Goal: Task Accomplishment & Management: Complete application form

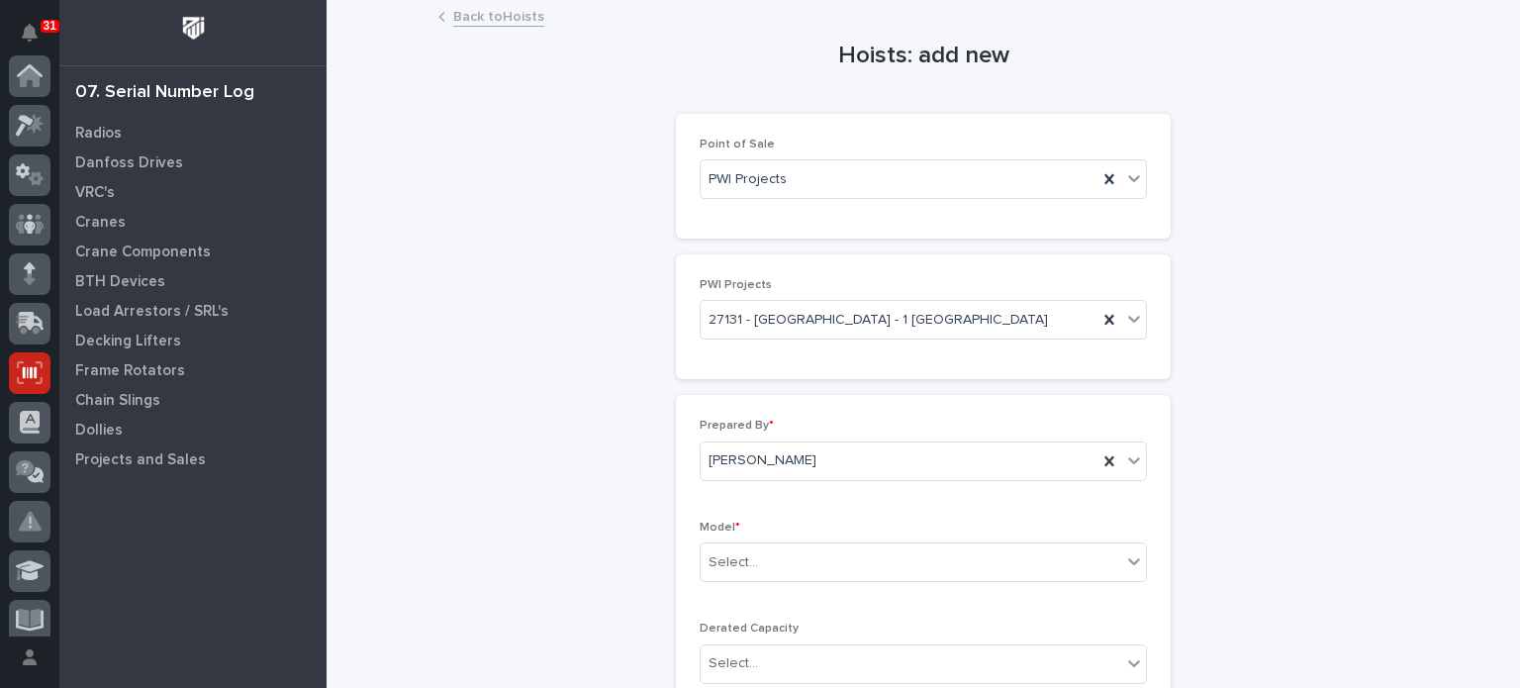
scroll to position [297, 0]
click at [1069, 556] on div "Select..." at bounding box center [911, 562] width 421 height 33
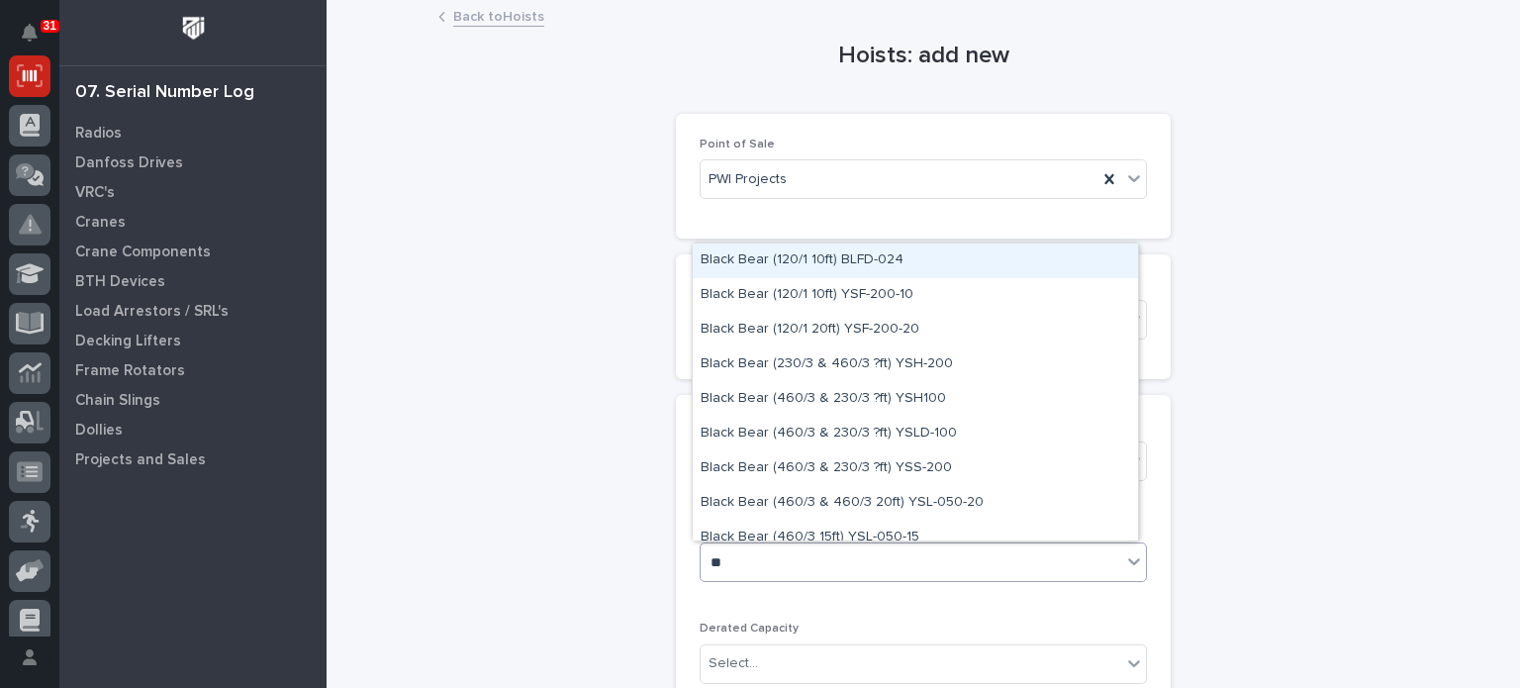
type input "***"
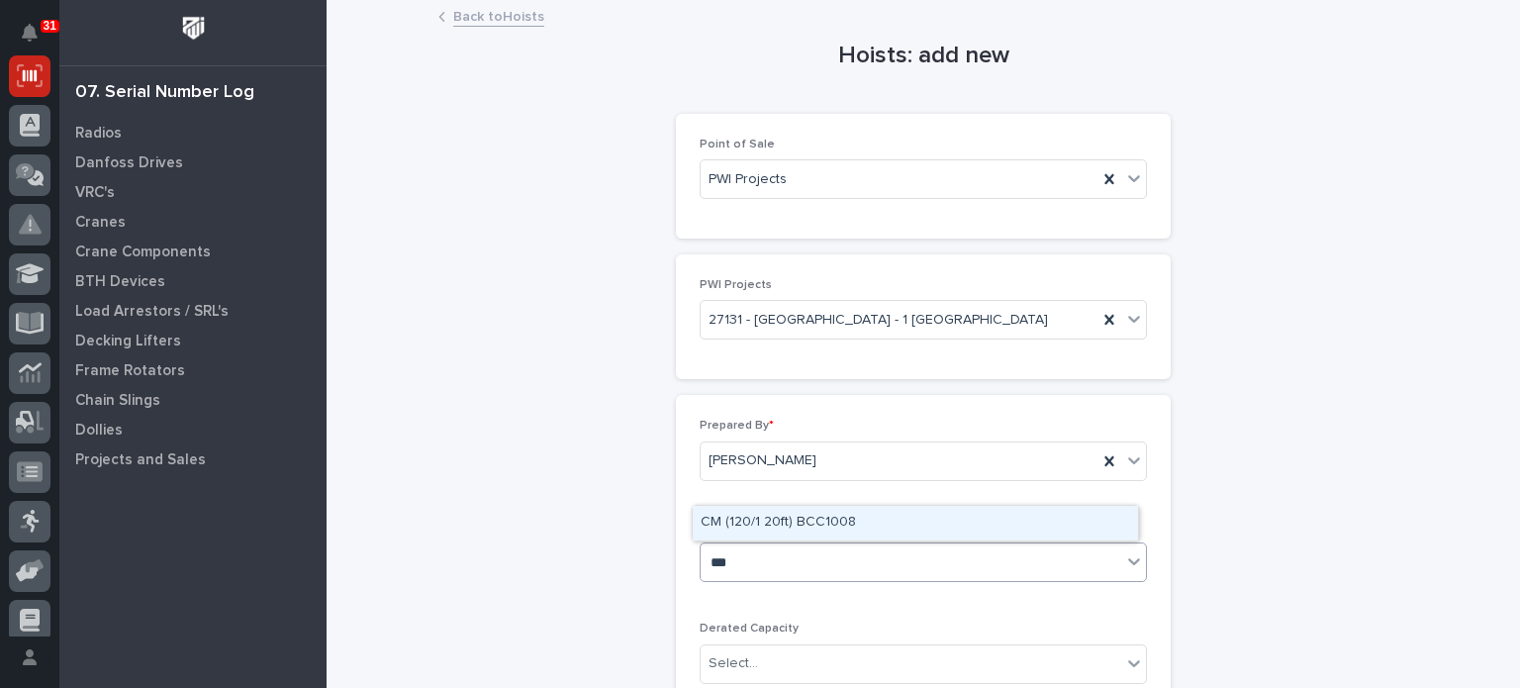
click at [1050, 519] on div "CM (120/1 20ft) BCC1008" at bounding box center [915, 523] width 445 height 35
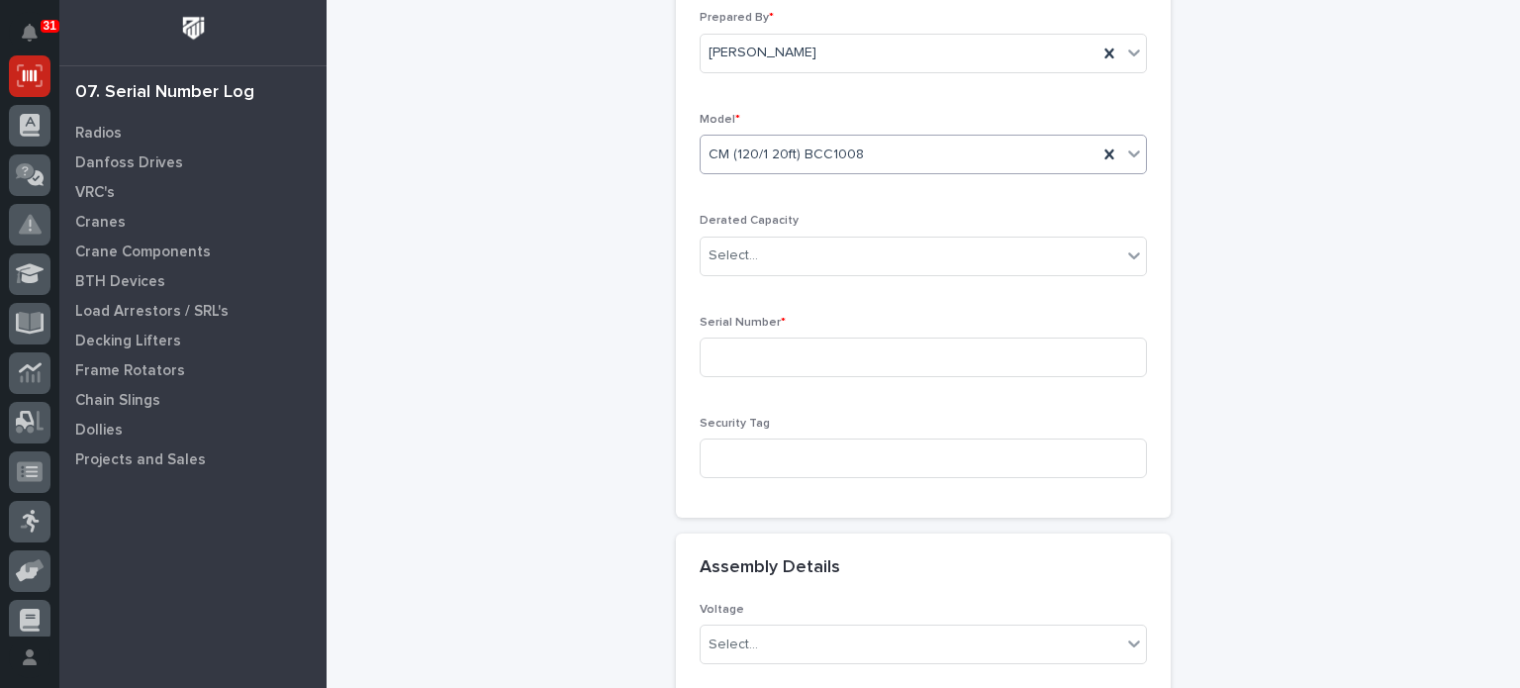
scroll to position [416, 0]
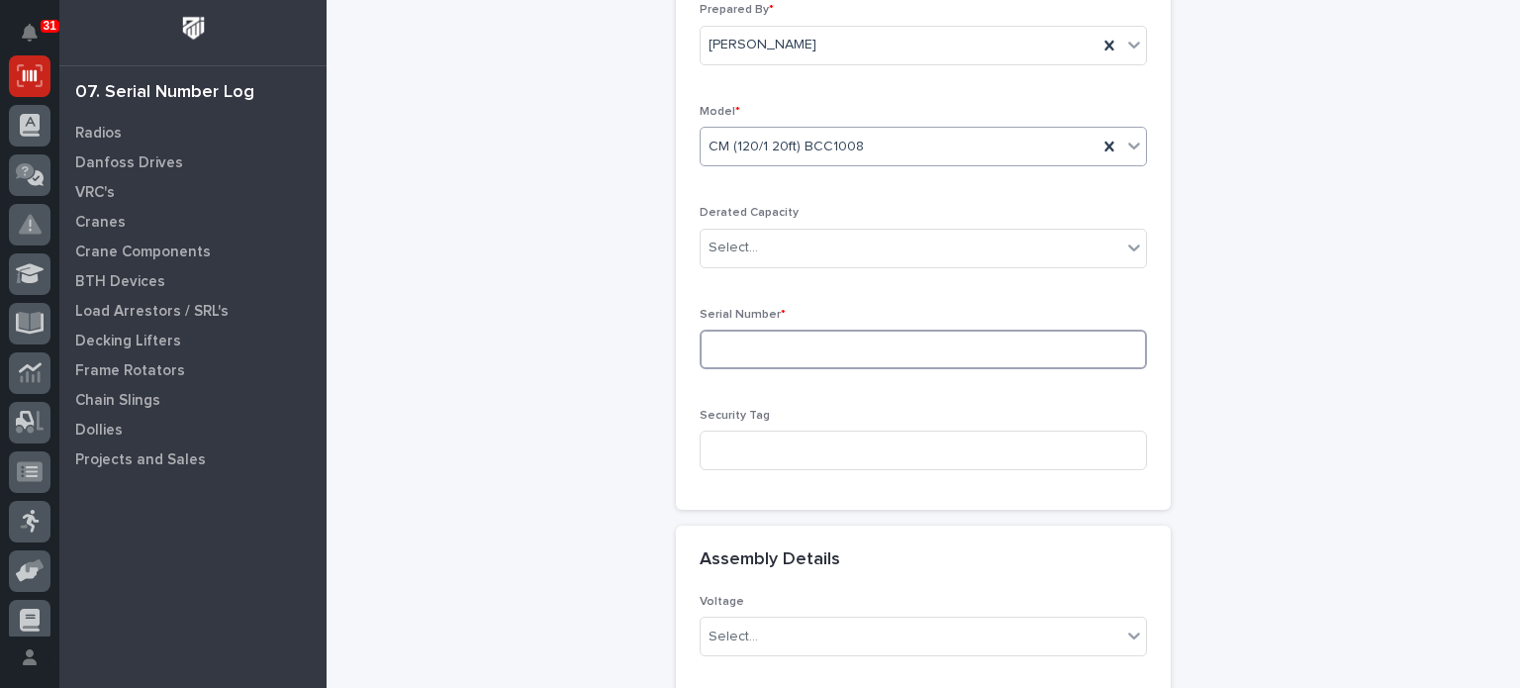
click at [1037, 343] on input at bounding box center [923, 350] width 447 height 40
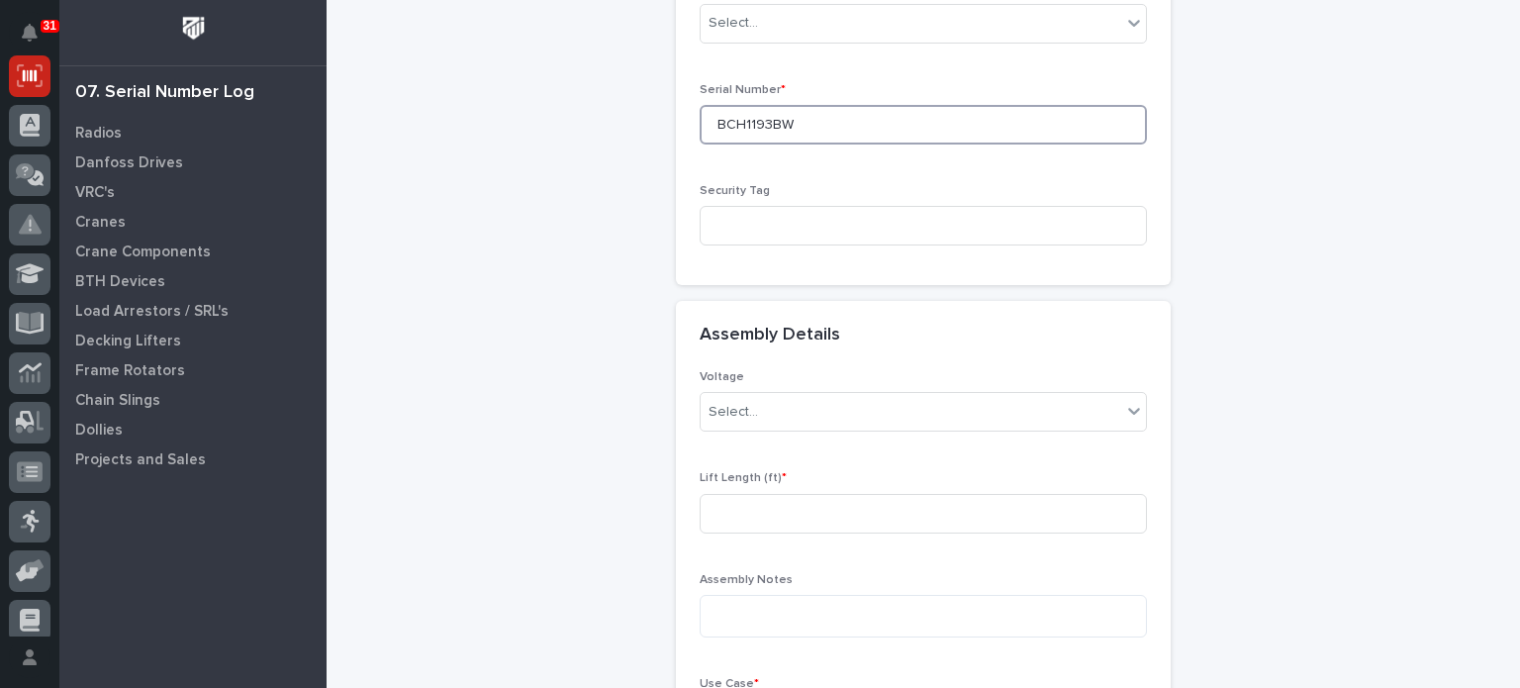
scroll to position [641, 0]
type input "BCH1193BW"
click at [1129, 416] on icon at bounding box center [1134, 410] width 20 height 20
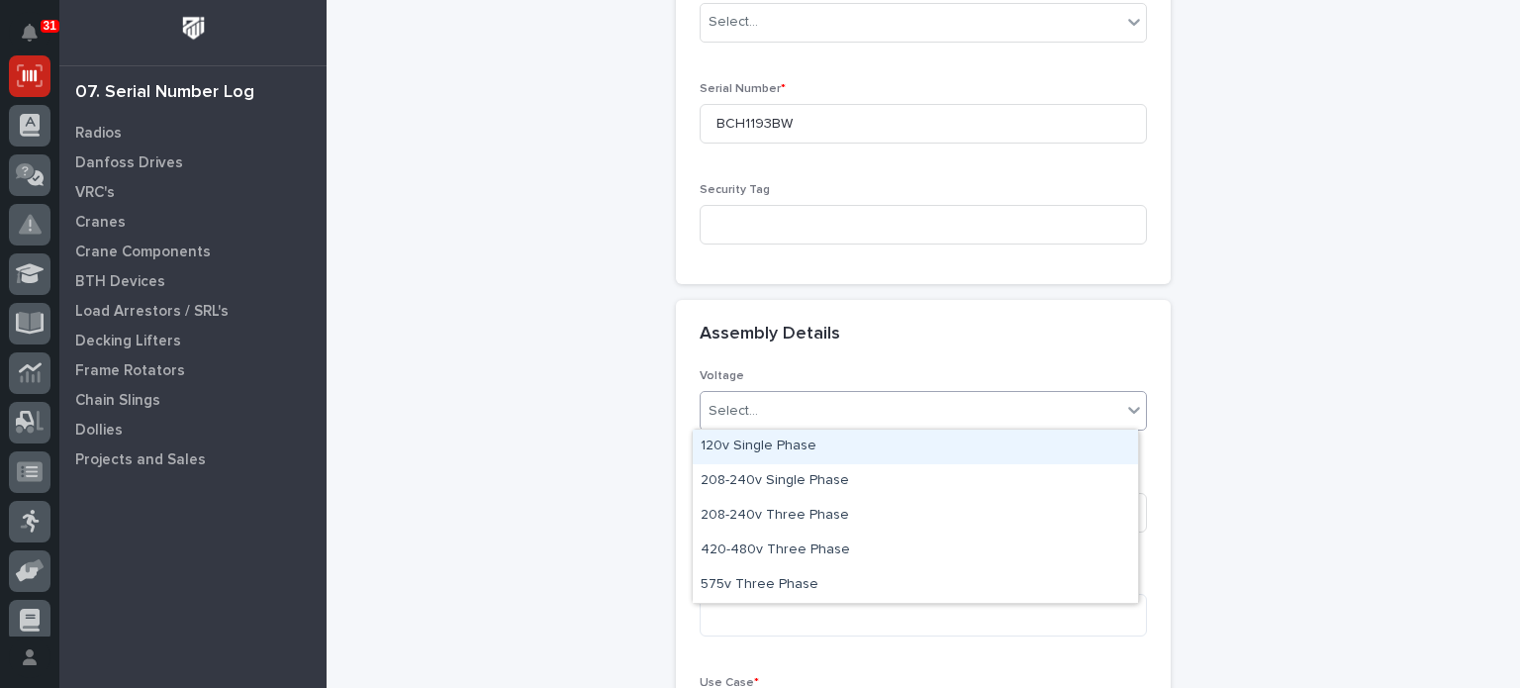
click at [1073, 436] on div "120v Single Phase" at bounding box center [915, 446] width 445 height 35
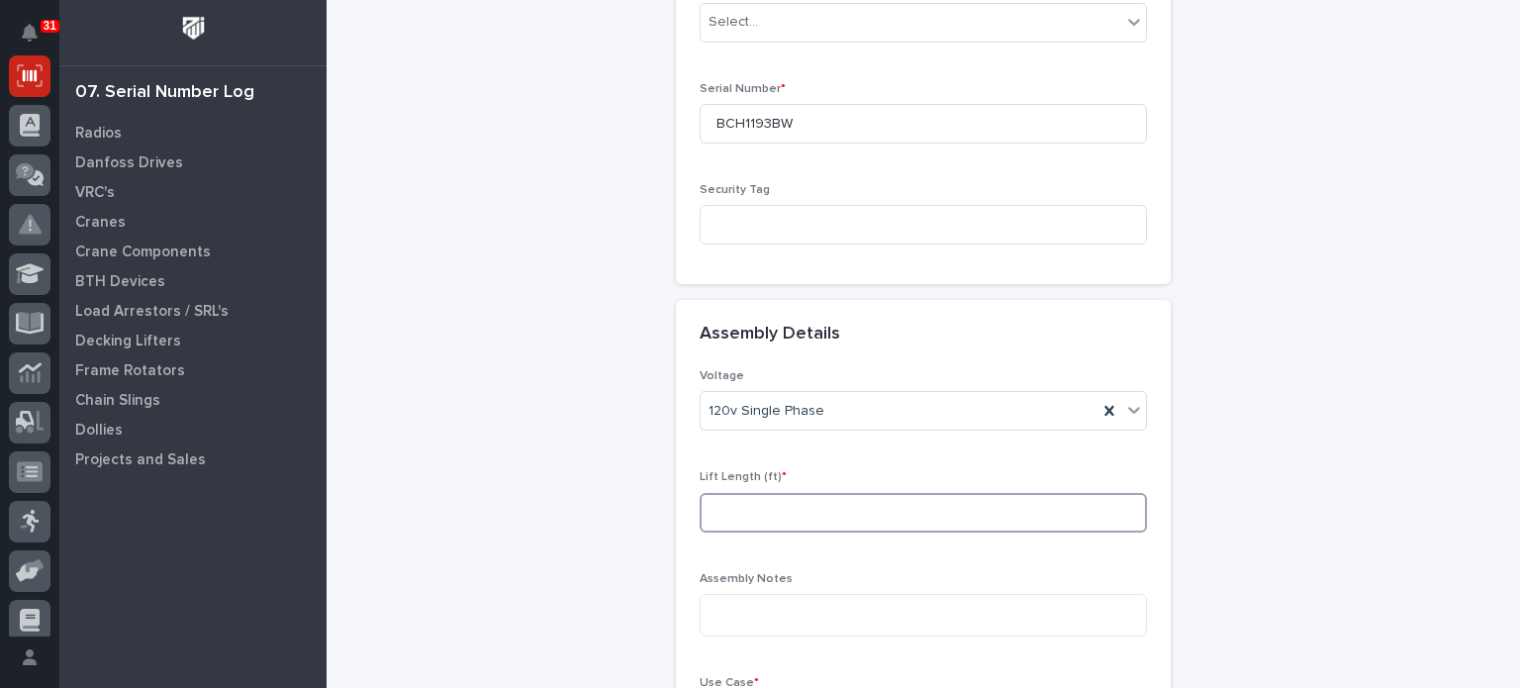
click at [1037, 504] on input at bounding box center [923, 513] width 447 height 40
type input "10"
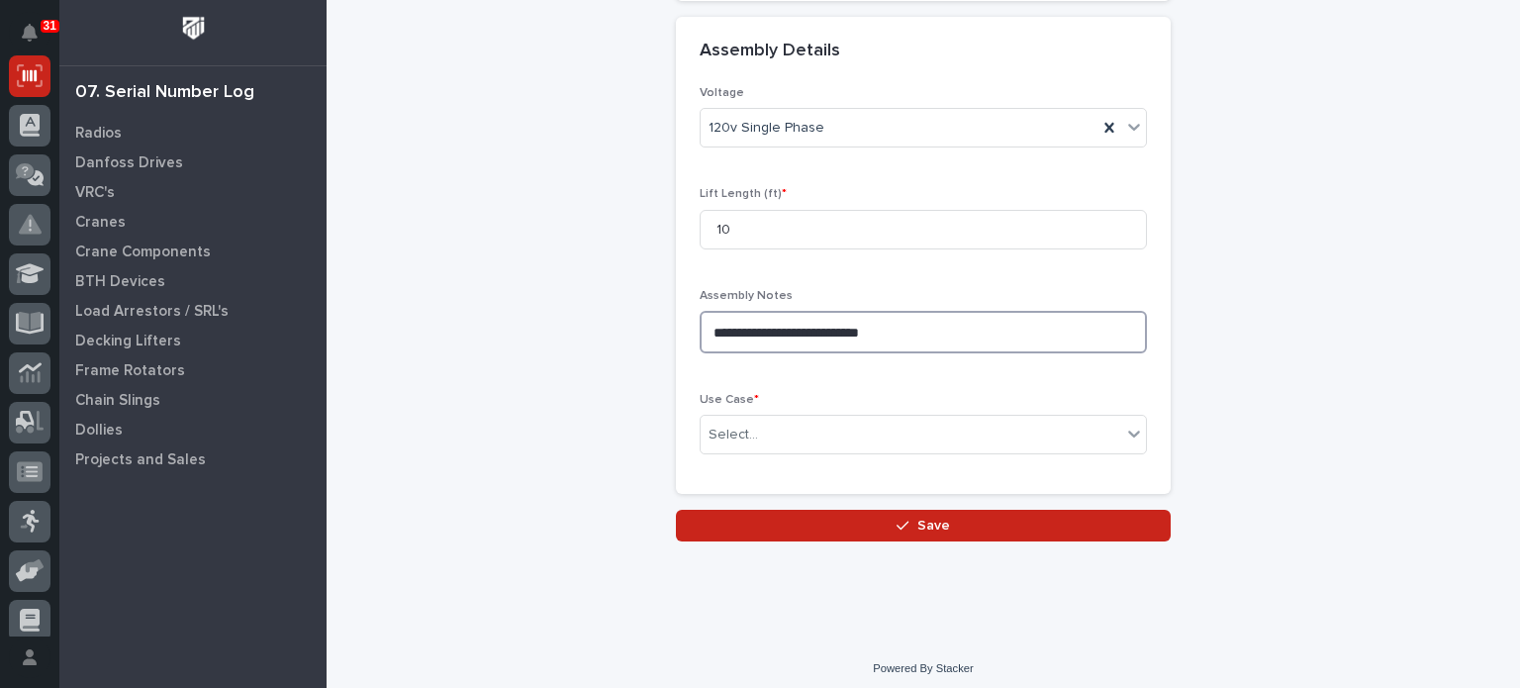
scroll to position [930, 0]
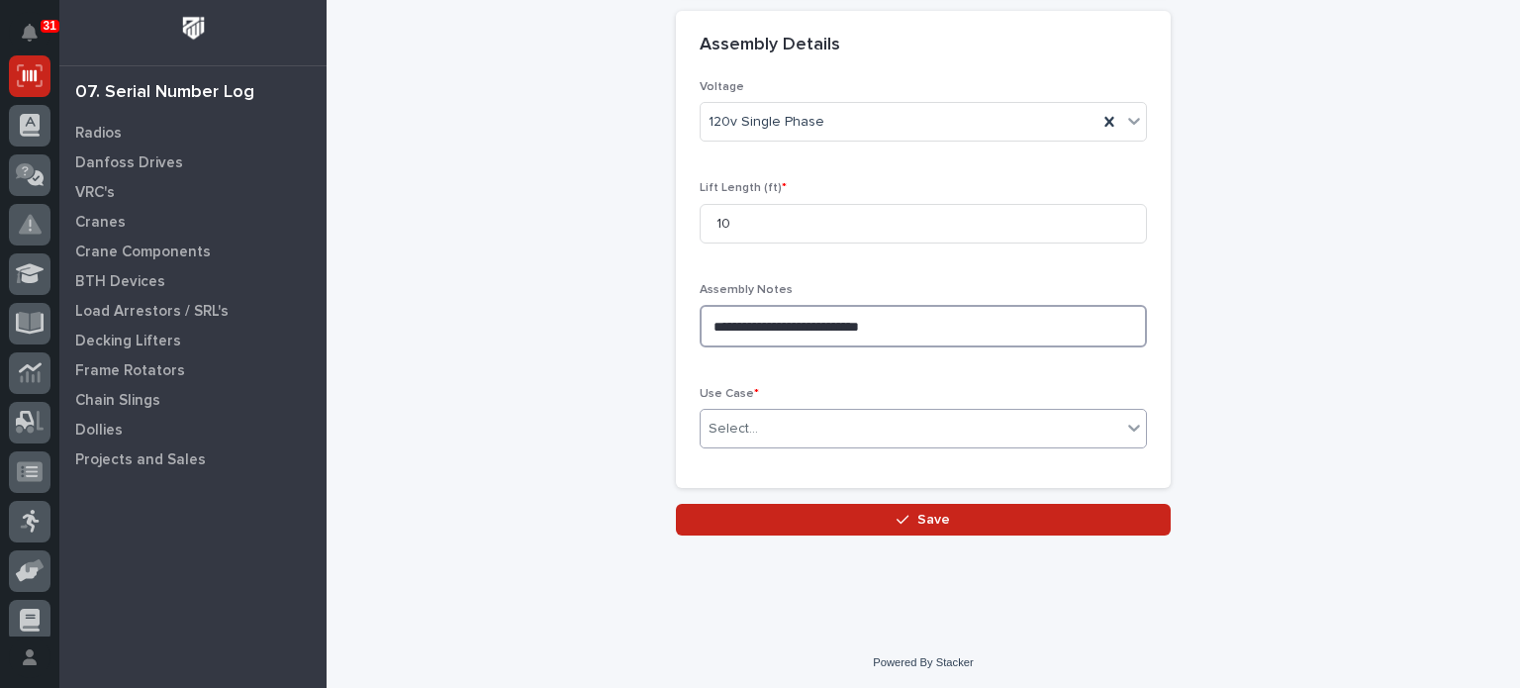
type textarea "**********"
click at [1131, 430] on icon at bounding box center [1134, 428] width 20 height 20
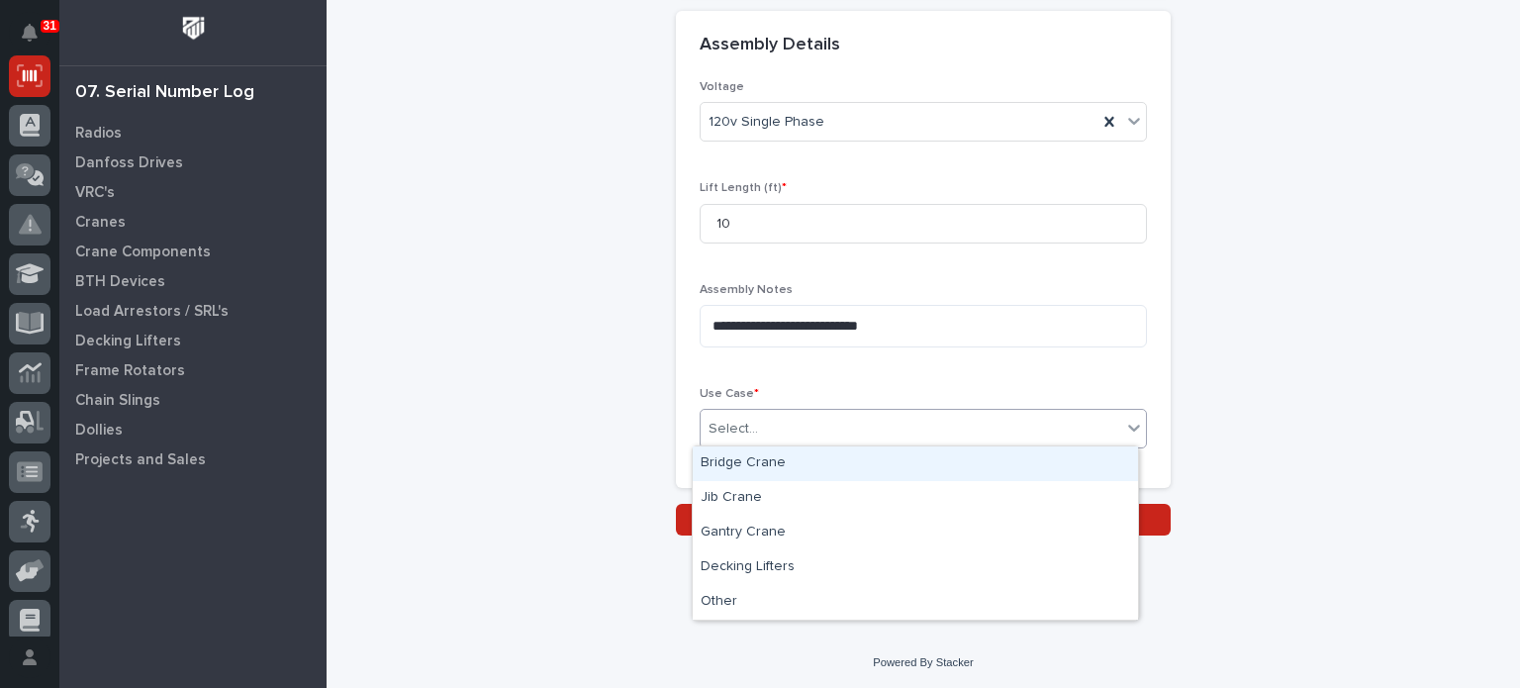
click at [1100, 459] on div "Bridge Crane" at bounding box center [915, 463] width 445 height 35
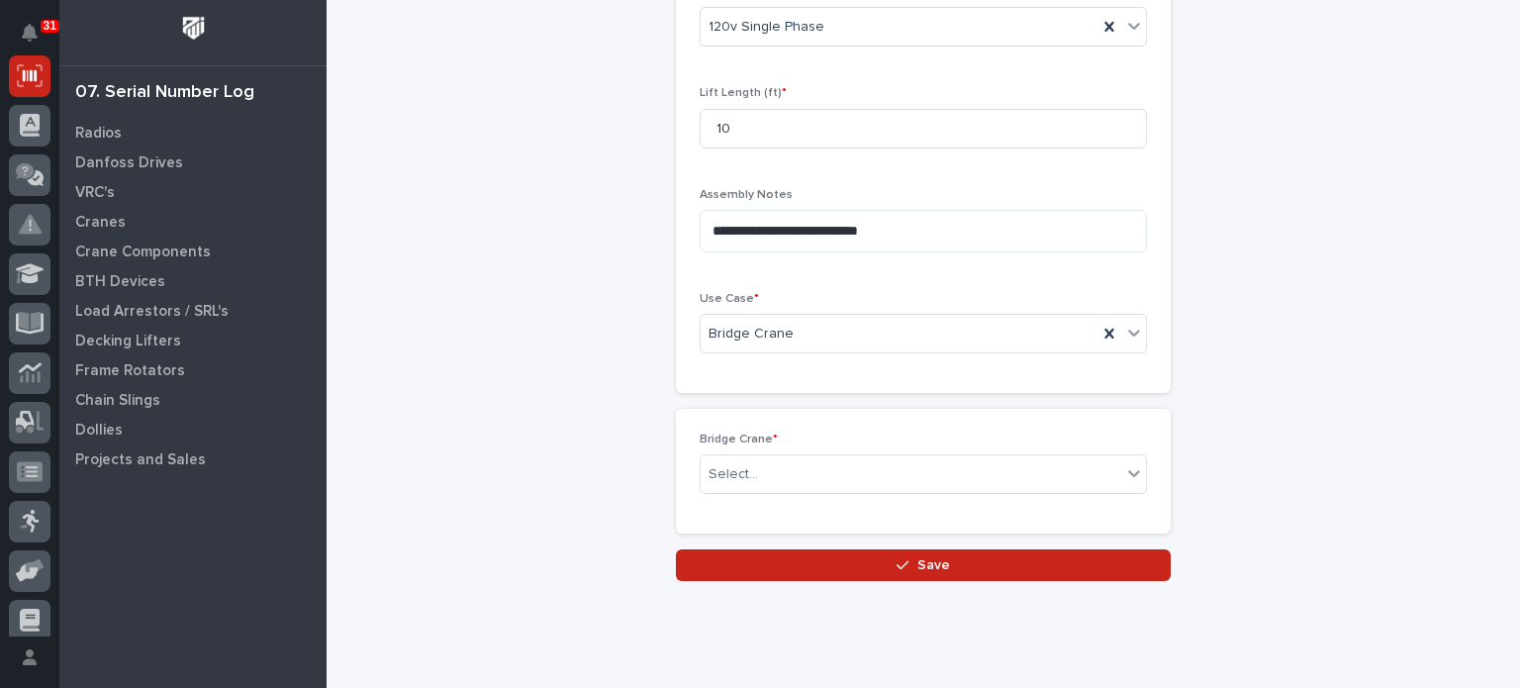
scroll to position [1070, 0]
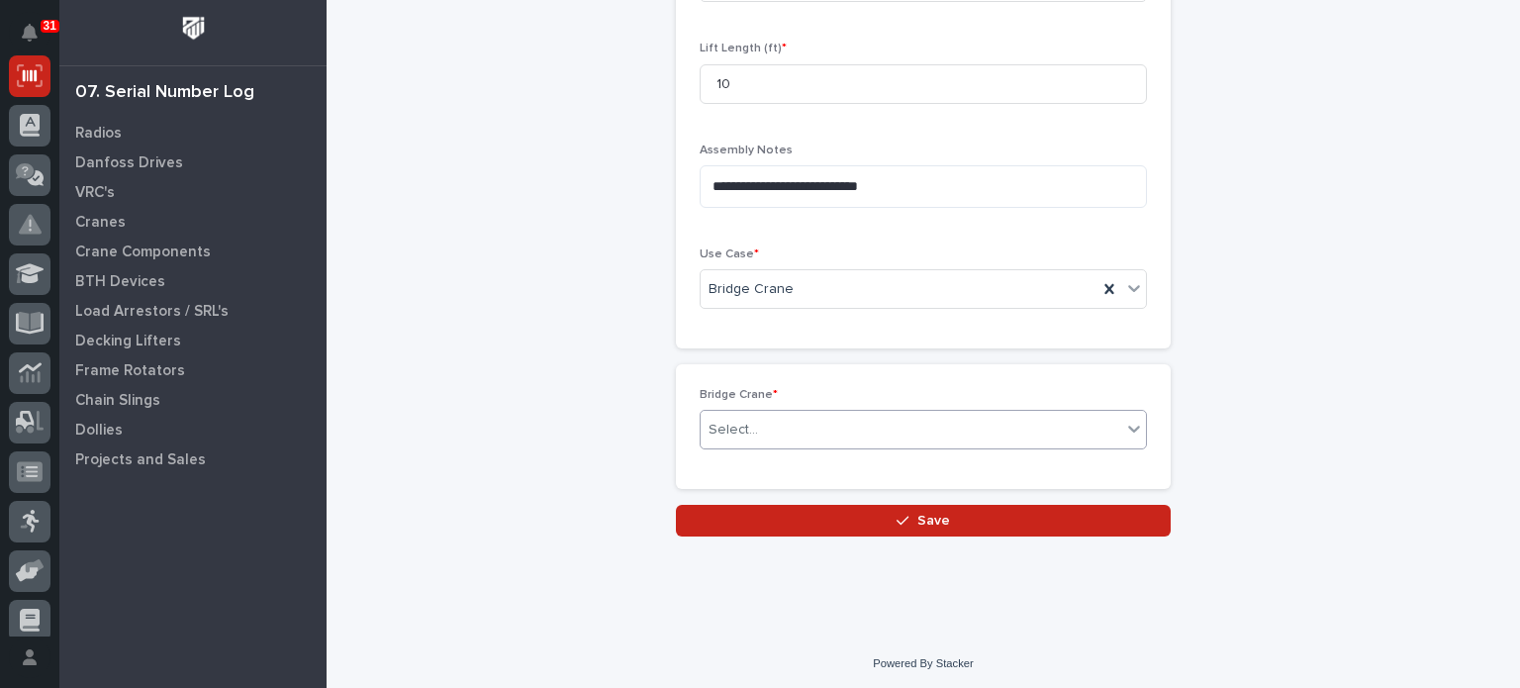
click at [1029, 421] on div "Select..." at bounding box center [911, 430] width 421 height 33
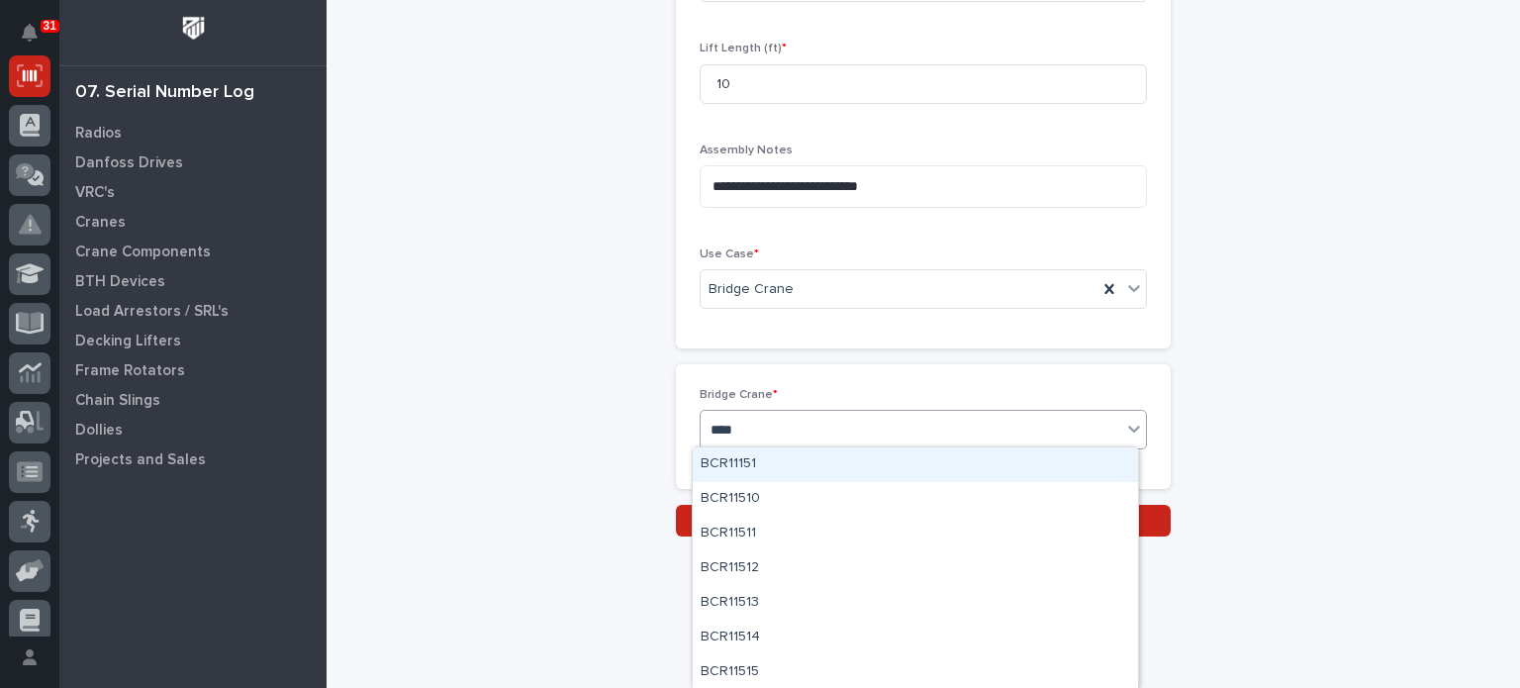
type input "*****"
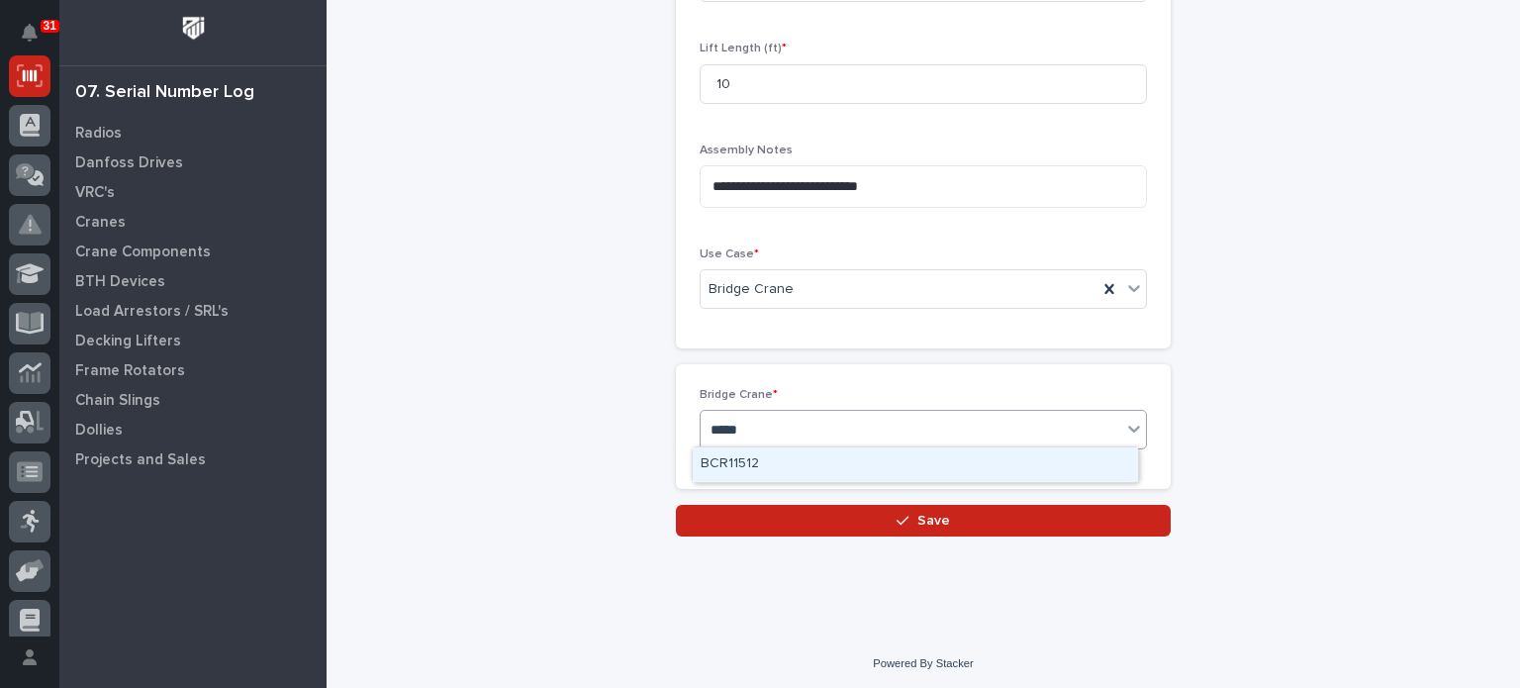
click at [1013, 471] on div "BCR11512" at bounding box center [915, 464] width 445 height 35
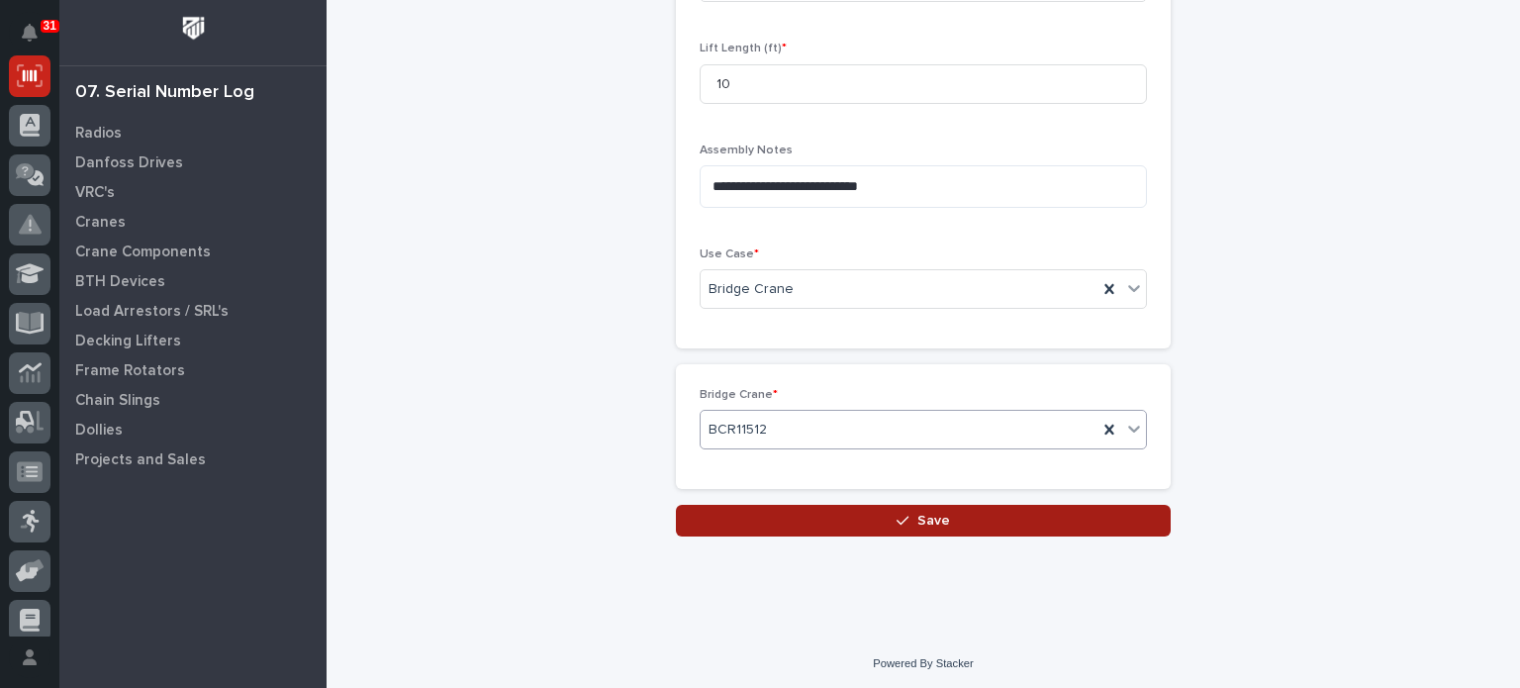
click at [882, 514] on button "Save" at bounding box center [923, 521] width 495 height 32
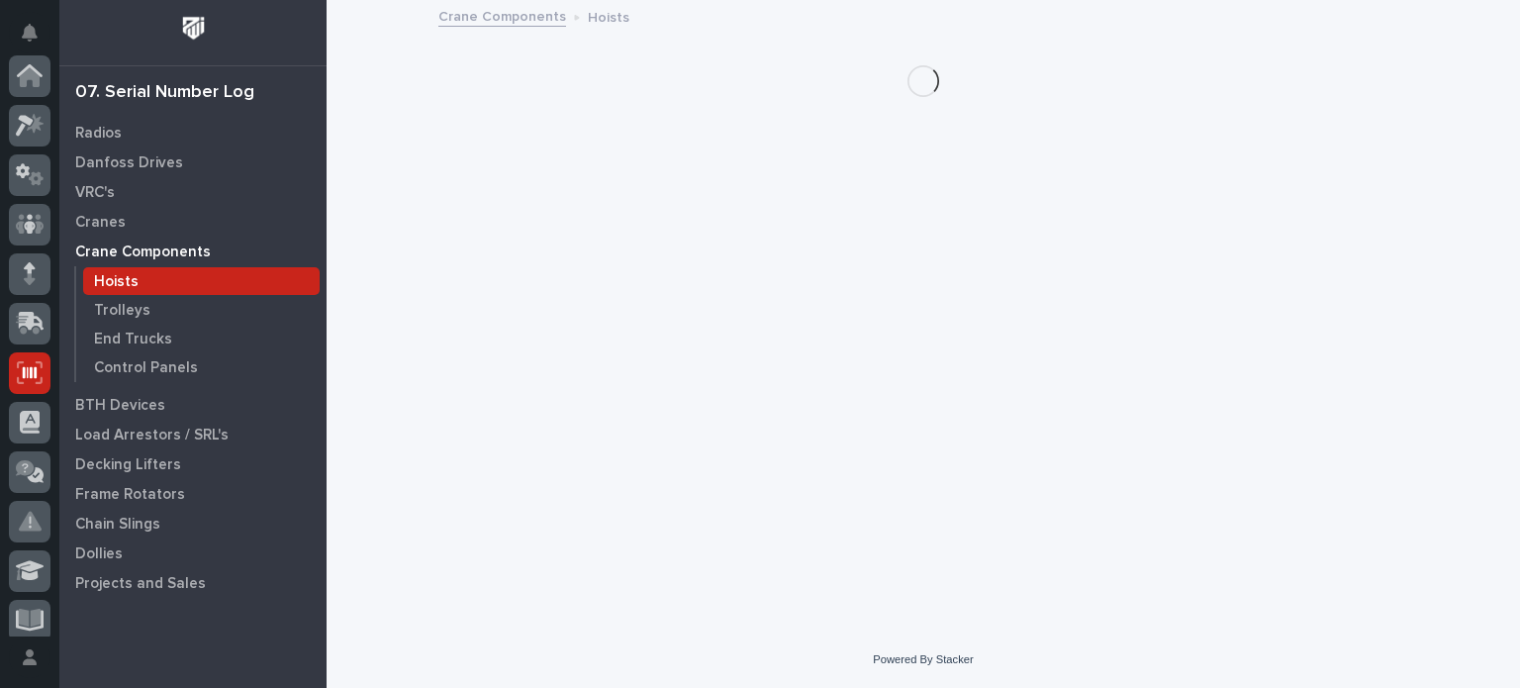
scroll to position [297, 0]
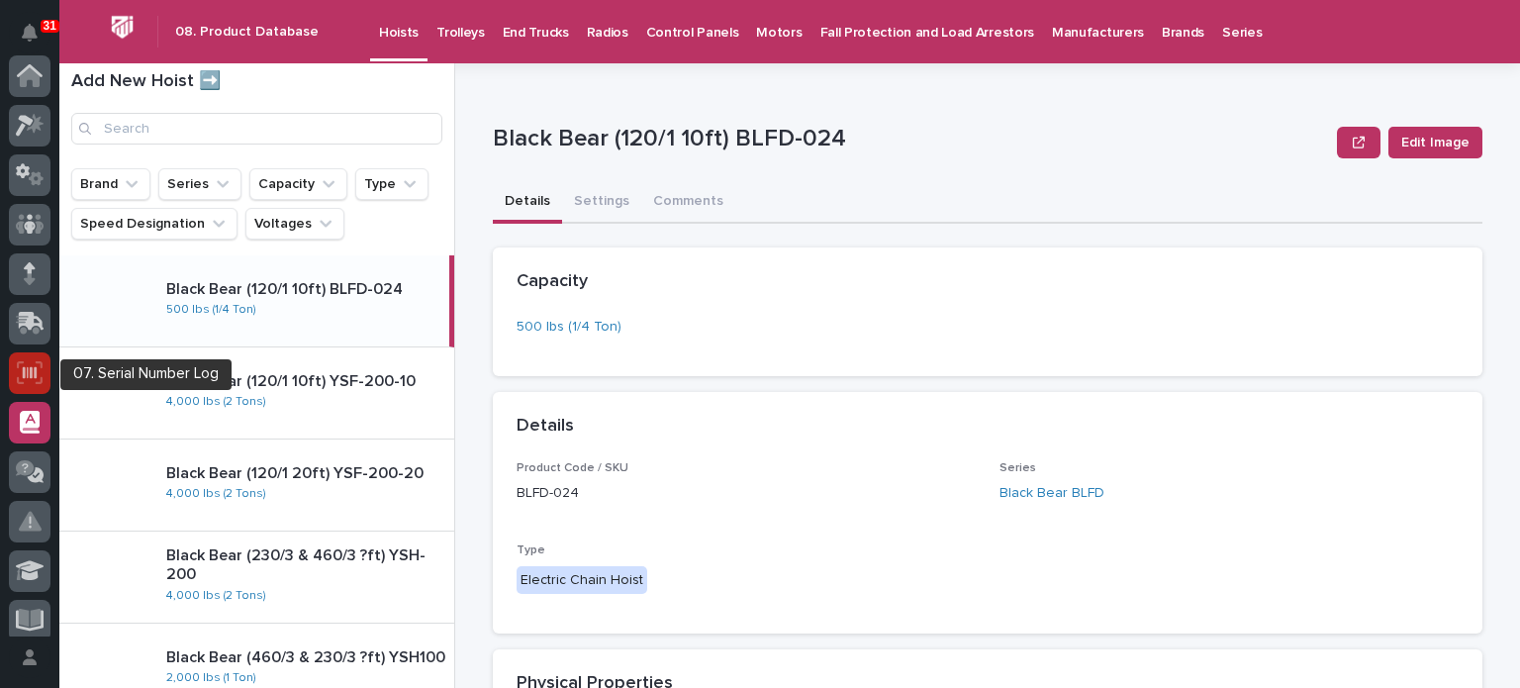
click at [36, 367] on icon at bounding box center [30, 372] width 14 height 12
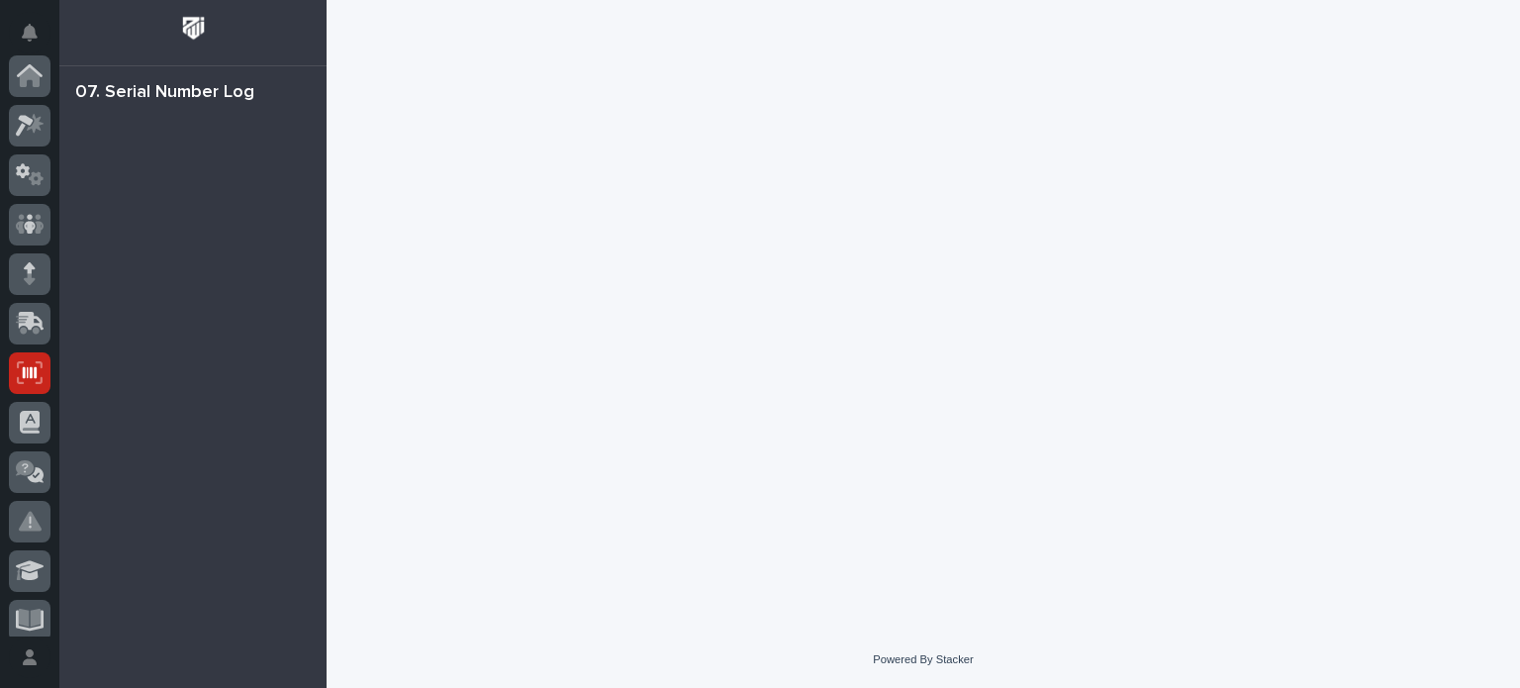
scroll to position [297, 0]
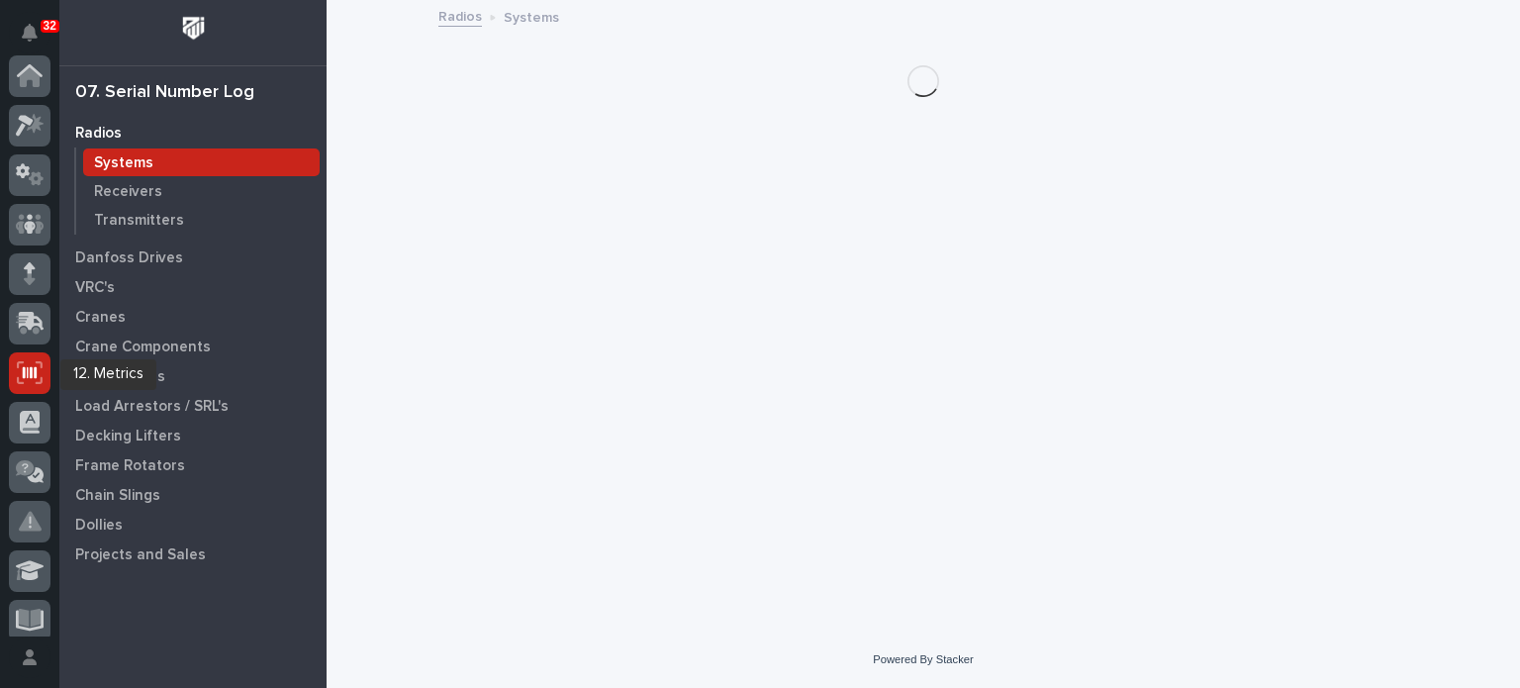
scroll to position [297, 0]
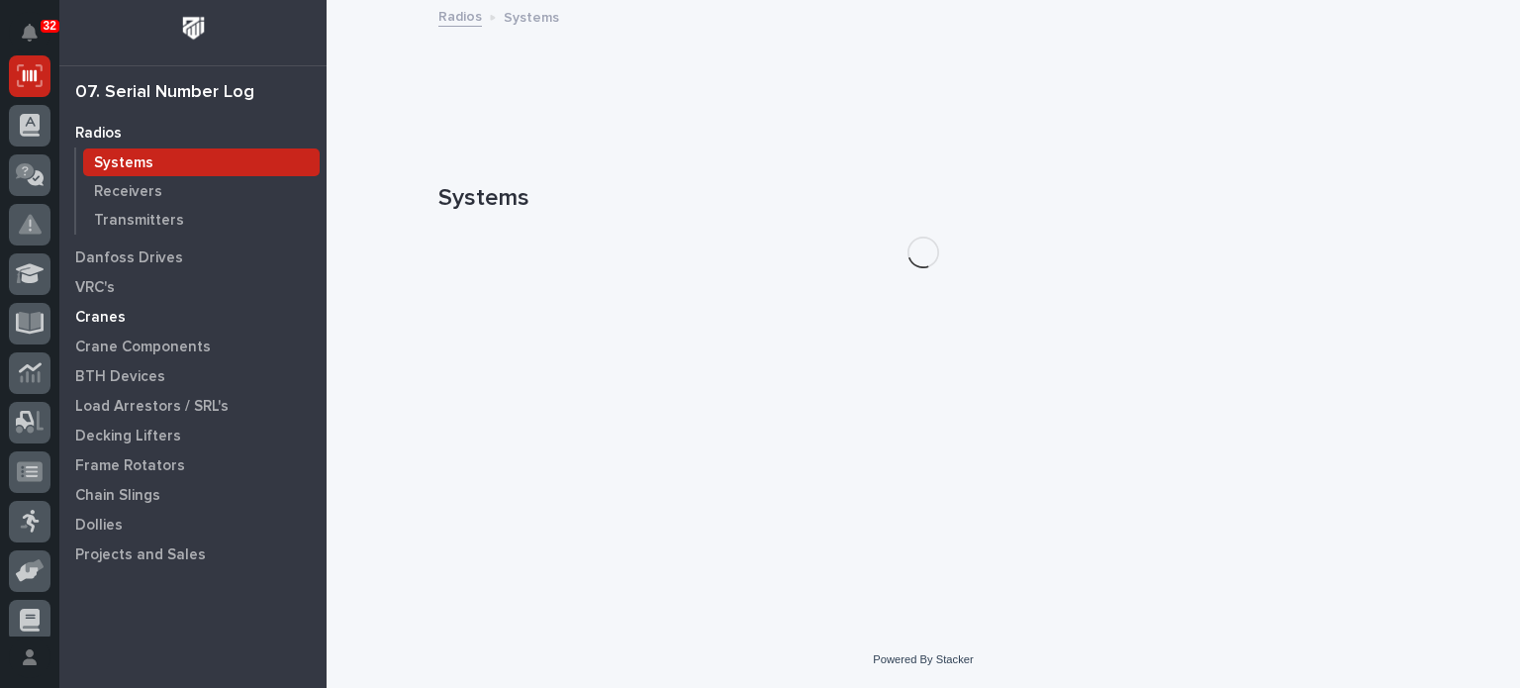
click at [106, 319] on p "Cranes" at bounding box center [100, 318] width 50 height 18
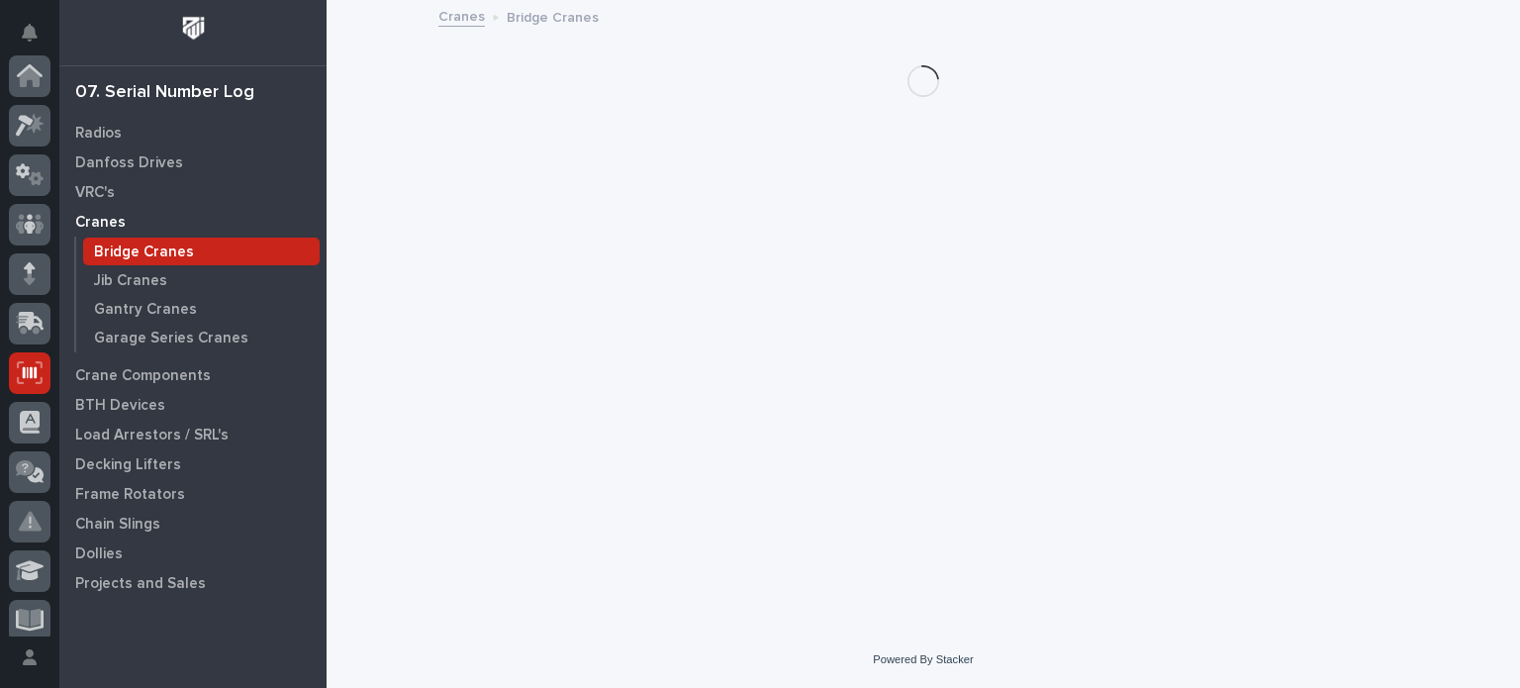
scroll to position [297, 0]
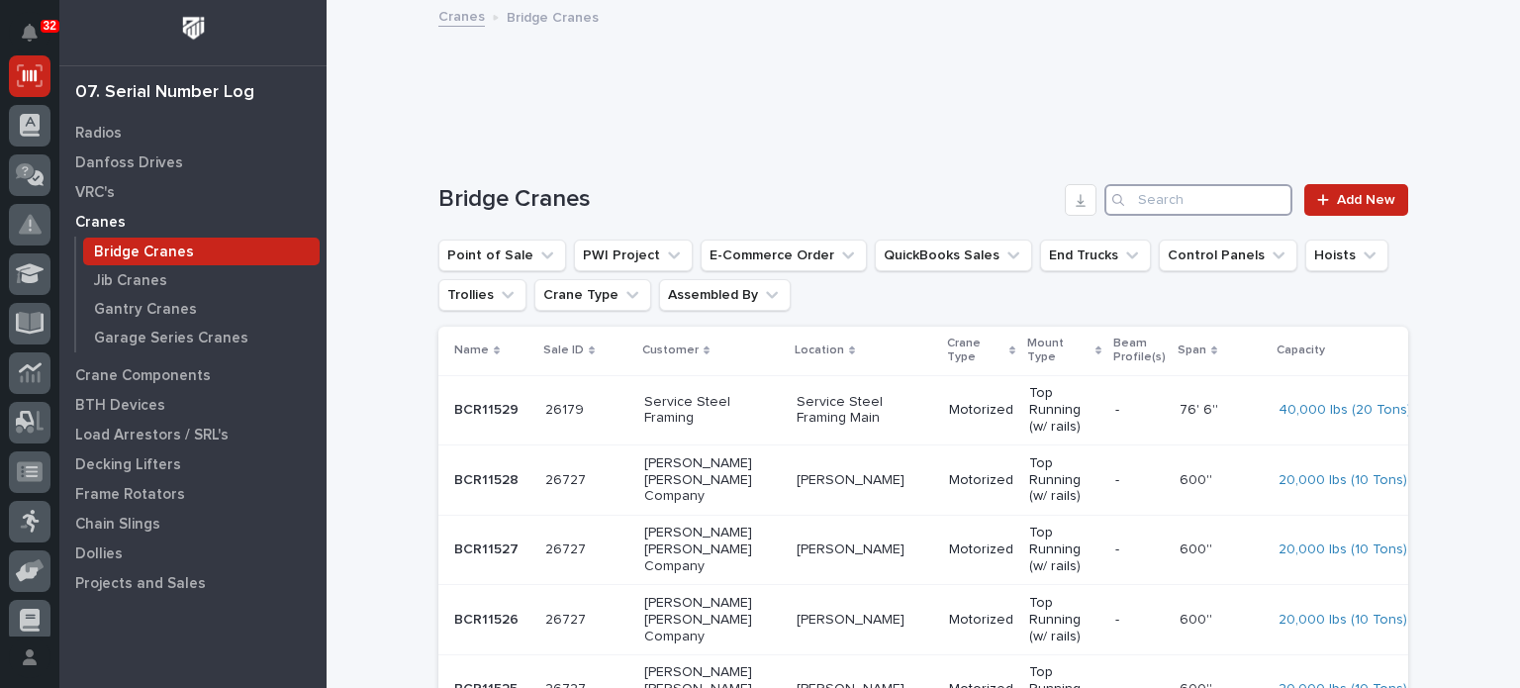
click at [1224, 202] on input "Search" at bounding box center [1198, 200] width 188 height 32
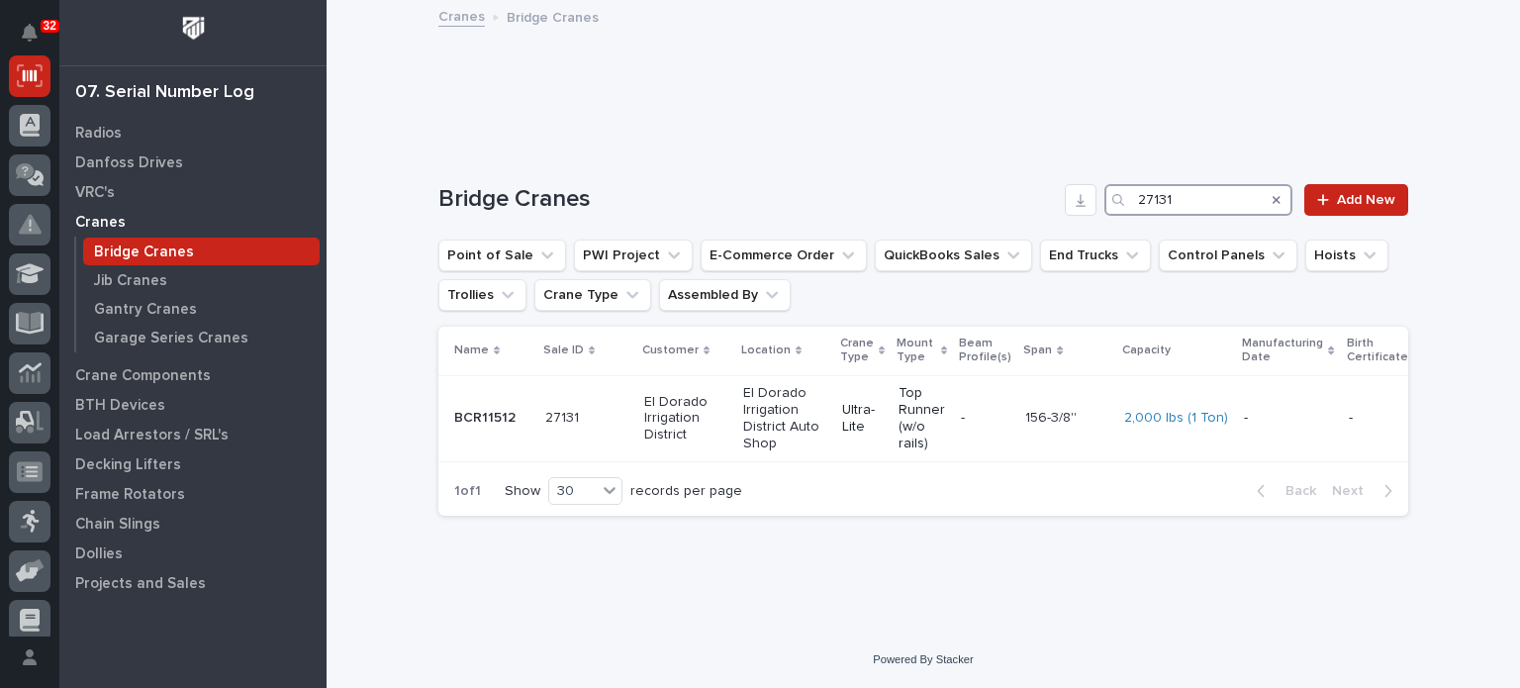
type input "27131"
